Goal: Navigation & Orientation: Understand site structure

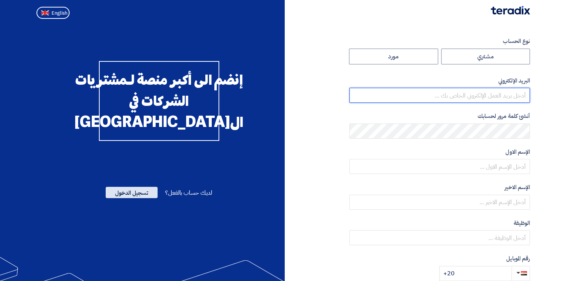
type input "[EMAIL_ADDRESS][DOMAIN_NAME]"
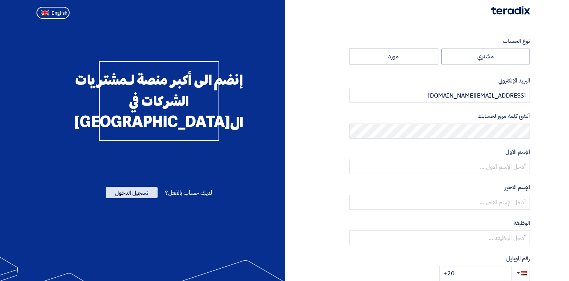
click at [121, 198] on span "تسجيل الدخول" at bounding box center [132, 192] width 52 height 11
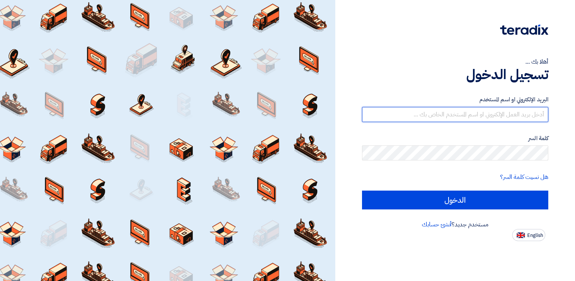
type input "[EMAIL_ADDRESS][DOMAIN_NAME]"
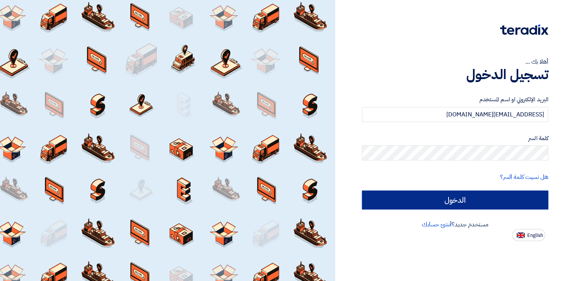
click at [448, 198] on input "الدخول" at bounding box center [455, 199] width 186 height 19
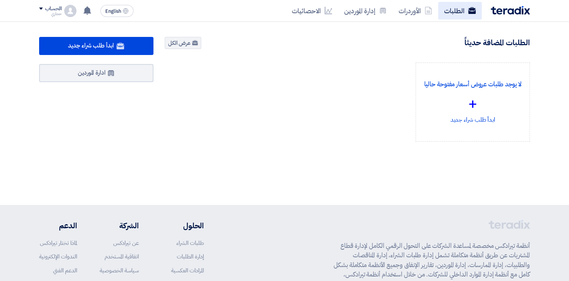
click at [466, 4] on link "الطلبات" at bounding box center [460, 11] width 44 height 18
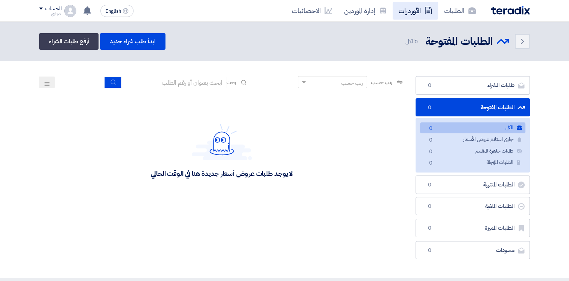
click at [413, 11] on link "الأوردرات" at bounding box center [416, 11] width 46 height 18
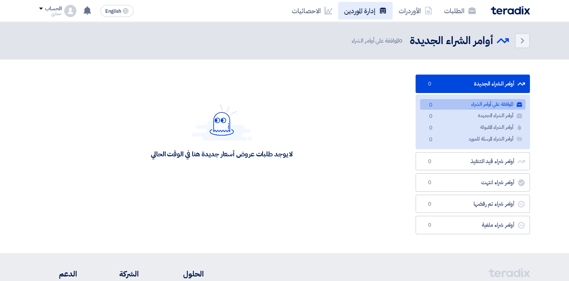
click at [355, 11] on link "إدارة الموردين" at bounding box center [365, 11] width 55 height 18
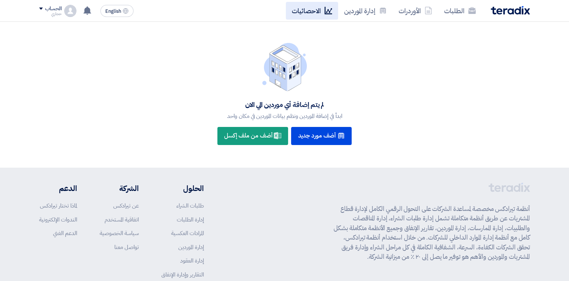
click at [304, 8] on link "الاحصائيات" at bounding box center [312, 11] width 52 height 18
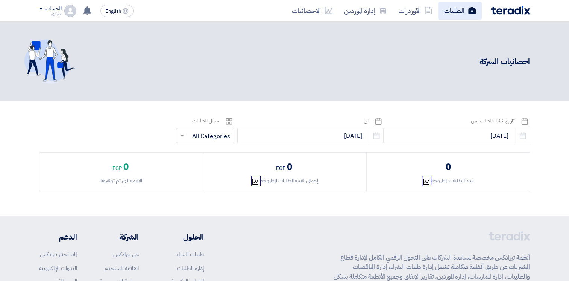
click at [449, 10] on link "الطلبات" at bounding box center [460, 11] width 44 height 18
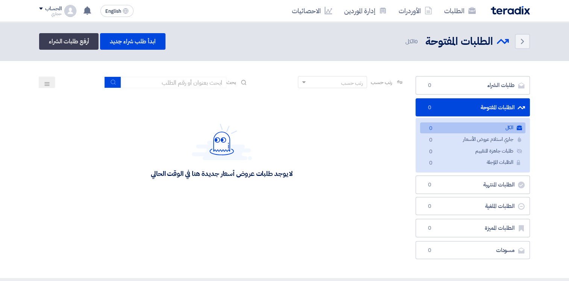
click at [219, 147] on img at bounding box center [222, 141] width 60 height 36
click at [447, 14] on link "الطلبات" at bounding box center [460, 11] width 44 height 18
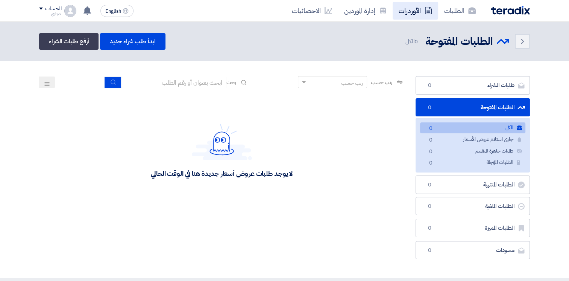
click at [406, 11] on link "الأوردرات" at bounding box center [416, 11] width 46 height 18
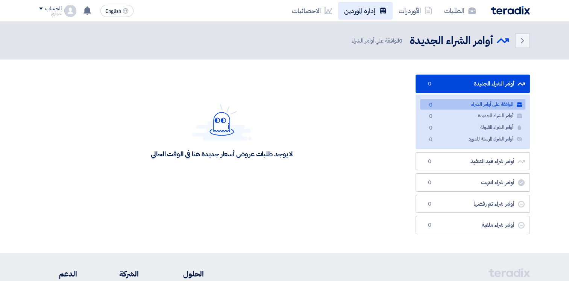
click at [367, 7] on link "إدارة الموردين" at bounding box center [365, 11] width 55 height 18
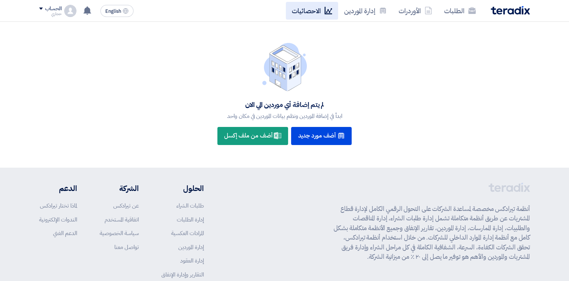
click at [317, 10] on link "الاحصائيات" at bounding box center [312, 11] width 52 height 18
